Goal: Book appointment/travel/reservation

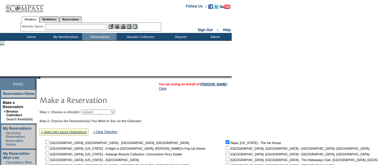
drag, startPoint x: 378, startPoint y: 13, endPoint x: 379, endPoint y: 33, distance: 19.2
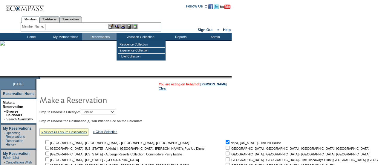
click at [107, 113] on select "Beach Leisure Metropolitan Mountain OIAL for Adventure OIAL for Couples OIAL fo…" at bounding box center [98, 111] width 34 height 5
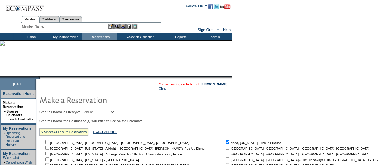
select select "Metropolitan"
click at [91, 109] on select "Beach Leisure Metropolitan Mountain OIAL for Adventure OIAL for Couples OIAL fo…" at bounding box center [98, 111] width 34 height 5
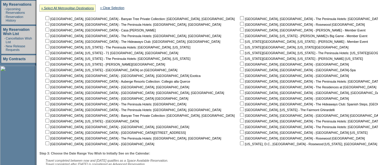
scroll to position [123, 0]
click at [49, 31] on input "checkbox" at bounding box center [47, 30] width 4 height 4
checkbox input "true"
click at [49, 64] on input "checkbox" at bounding box center [47, 64] width 4 height 4
checkbox input "true"
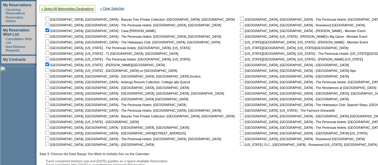
click at [49, 70] on input "checkbox" at bounding box center [47, 70] width 4 height 4
checkbox input "true"
click at [49, 76] on input "checkbox" at bounding box center [47, 76] width 4 height 4
checkbox input "true"
click at [49, 87] on input "checkbox" at bounding box center [47, 87] width 4 height 4
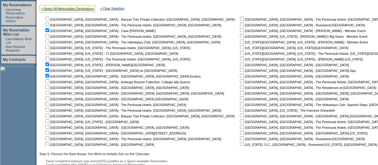
checkbox input "true"
click at [49, 121] on input "checkbox" at bounding box center [47, 121] width 4 height 4
checkbox input "true"
click at [49, 133] on input "checkbox" at bounding box center [47, 132] width 4 height 4
checkbox input "true"
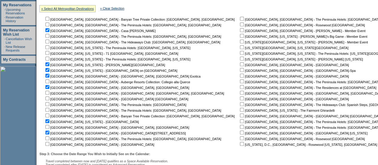
click at [49, 127] on input "checkbox" at bounding box center [47, 127] width 4 height 4
checkbox input "true"
click at [49, 137] on input "checkbox" at bounding box center [47, 138] width 4 height 4
checkbox input "true"
click at [49, 144] on input "checkbox" at bounding box center [47, 144] width 4 height 4
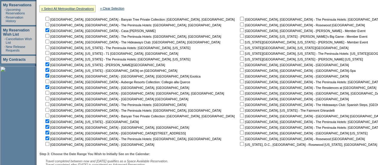
checkbox input "true"
click at [240, 24] on input "checkbox" at bounding box center [242, 24] width 4 height 4
checkbox input "true"
click at [240, 47] on input "checkbox" at bounding box center [242, 47] width 4 height 4
checkbox input "true"
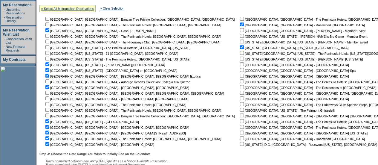
click at [240, 58] on input "checkbox" at bounding box center [242, 58] width 4 height 4
checkbox input "true"
click at [240, 71] on input "checkbox" at bounding box center [242, 70] width 4 height 4
checkbox input "true"
click at [240, 76] on input "checkbox" at bounding box center [242, 76] width 4 height 4
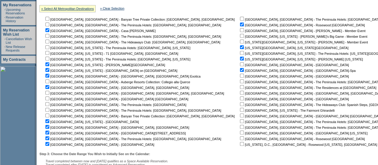
checkbox input "true"
click at [240, 85] on input "checkbox" at bounding box center [242, 87] width 4 height 4
checkbox input "true"
click at [240, 97] on input "checkbox" at bounding box center [242, 98] width 4 height 4
checkbox input "true"
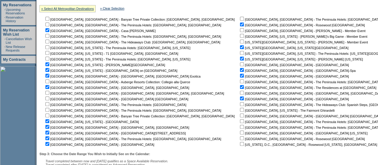
click at [240, 110] on input "checkbox" at bounding box center [242, 110] width 4 height 4
checkbox input "true"
click at [240, 137] on input "checkbox" at bounding box center [242, 138] width 4 height 4
checkbox input "true"
click at [240, 144] on input "checkbox" at bounding box center [242, 144] width 4 height 4
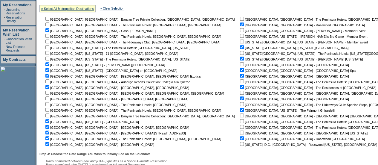
checkbox input "true"
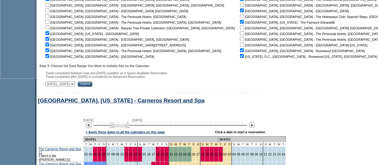
scroll to position [214, 0]
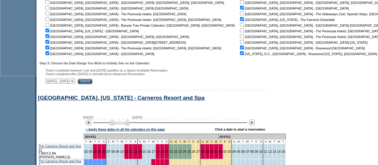
click at [92, 84] on input "Submit" at bounding box center [85, 81] width 15 height 5
